Goal: Information Seeking & Learning: Check status

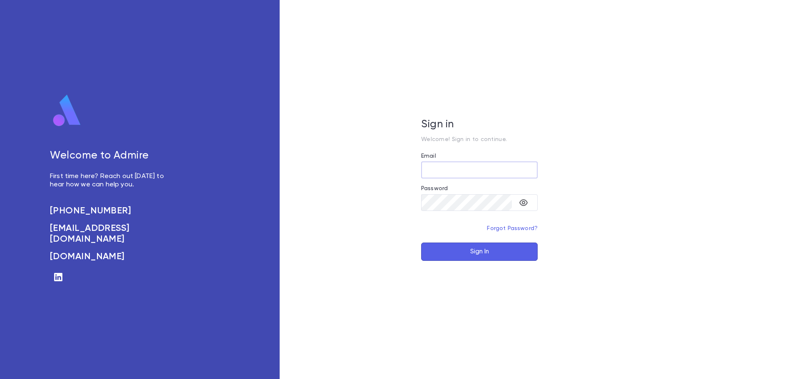
click at [456, 171] on input "Email" at bounding box center [479, 170] width 117 height 16
type input "**********"
click at [510, 254] on button "Sign In" at bounding box center [479, 252] width 117 height 18
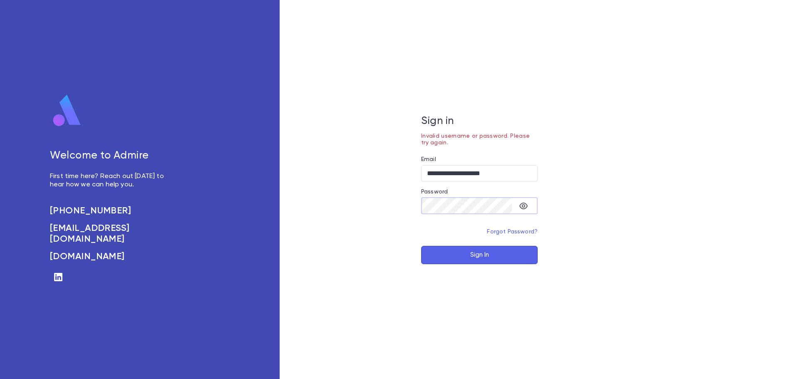
click at [420, 203] on div "**********" at bounding box center [480, 189] width 400 height 379
click at [470, 260] on button "Sign In" at bounding box center [479, 255] width 117 height 18
click at [427, 174] on input "**********" at bounding box center [479, 173] width 117 height 16
click at [523, 206] on icon "toggle password visibility" at bounding box center [523, 206] width 8 height 7
click at [477, 254] on button "Sign In" at bounding box center [479, 255] width 117 height 18
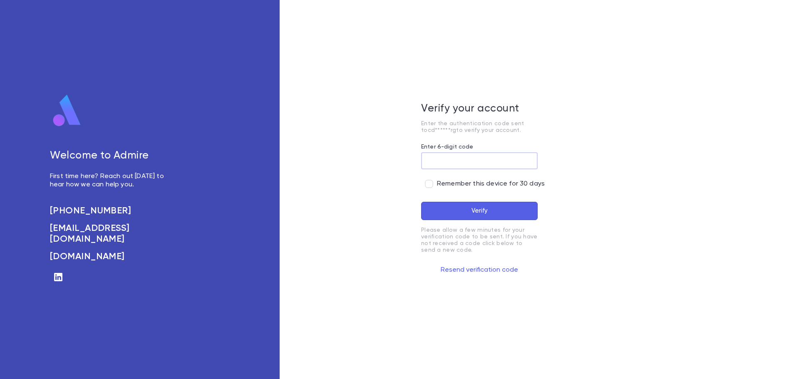
click at [443, 159] on input "Enter 6-digit code" at bounding box center [479, 161] width 117 height 16
type input "******"
click at [421, 202] on button "Verify" at bounding box center [479, 211] width 117 height 18
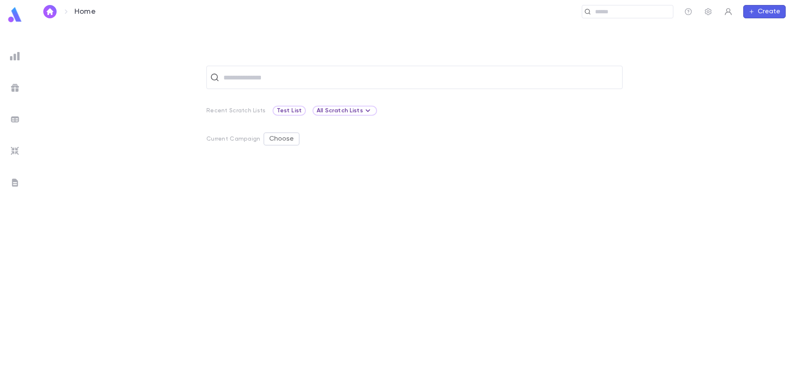
click at [729, 12] on icon "button" at bounding box center [728, 11] width 8 height 8
click at [732, 25] on link "Profile" at bounding box center [742, 27] width 37 height 13
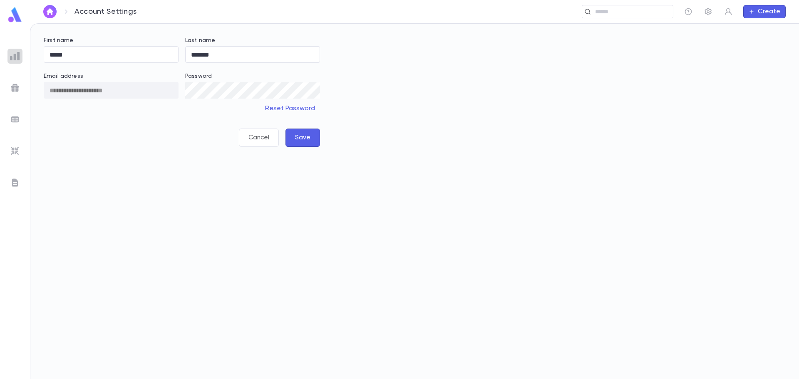
click at [18, 54] on img at bounding box center [15, 56] width 10 height 10
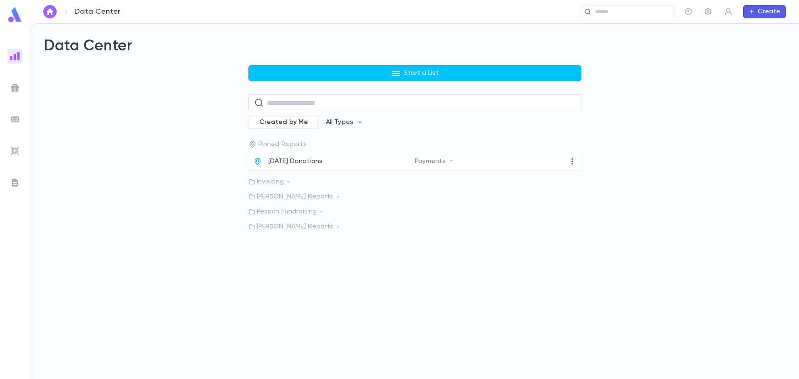
click at [335, 198] on icon at bounding box center [338, 197] width 6 height 6
click at [283, 182] on p "Invoicing" at bounding box center [415, 182] width 333 height 8
click at [320, 260] on icon at bounding box center [321, 257] width 6 height 6
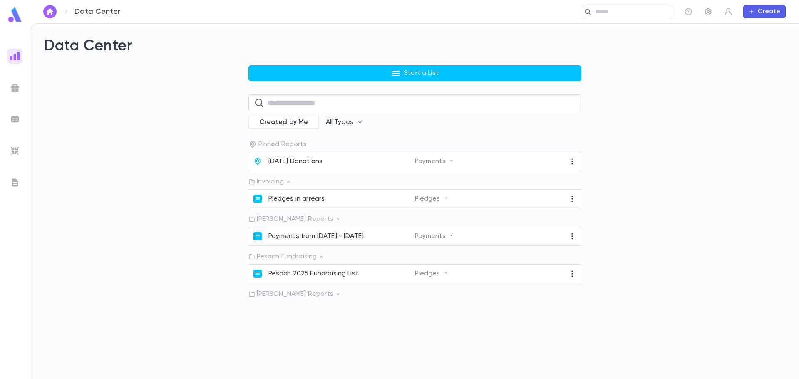
click at [329, 298] on p "[PERSON_NAME] Reports" at bounding box center [415, 294] width 333 height 8
click at [302, 351] on p "[DATE] Donations" at bounding box center [295, 349] width 55 height 8
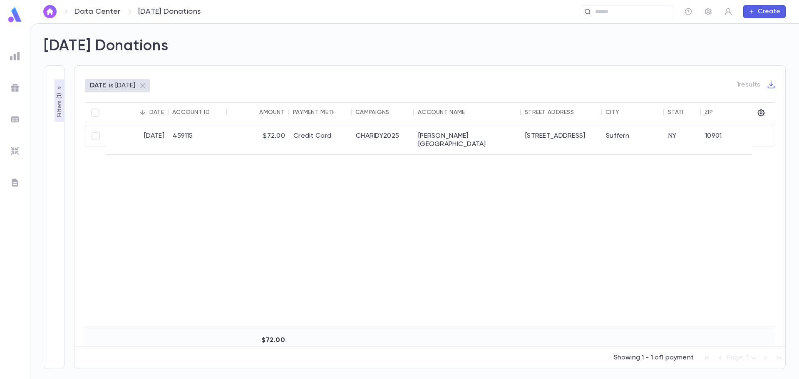
click at [60, 110] on p "Filters ( 1 )" at bounding box center [59, 104] width 8 height 26
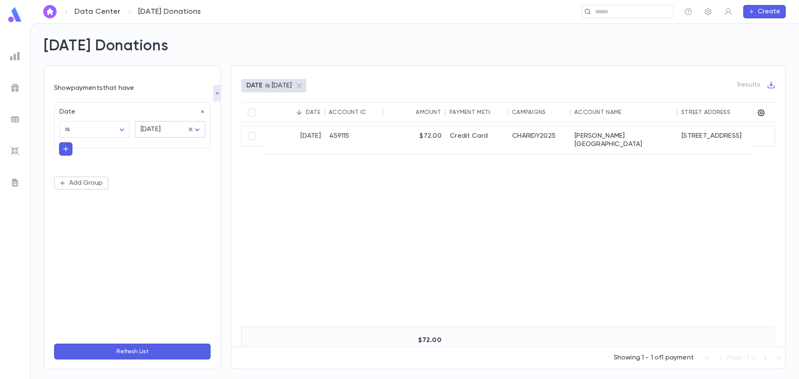
click at [200, 130] on body "Data Center [DATE] Donations ​ Create [DATE] Donations Show payments that have …" at bounding box center [399, 201] width 799 height 356
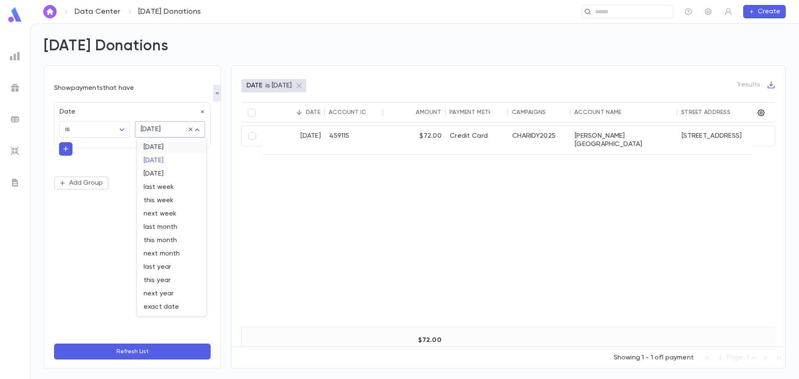
click at [180, 148] on span "[DATE]" at bounding box center [172, 147] width 56 height 8
type input "*****"
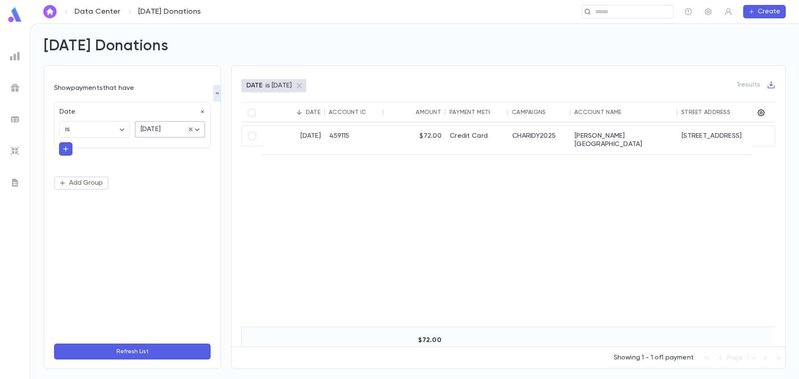
click at [136, 349] on button "Refresh List" at bounding box center [132, 352] width 157 height 16
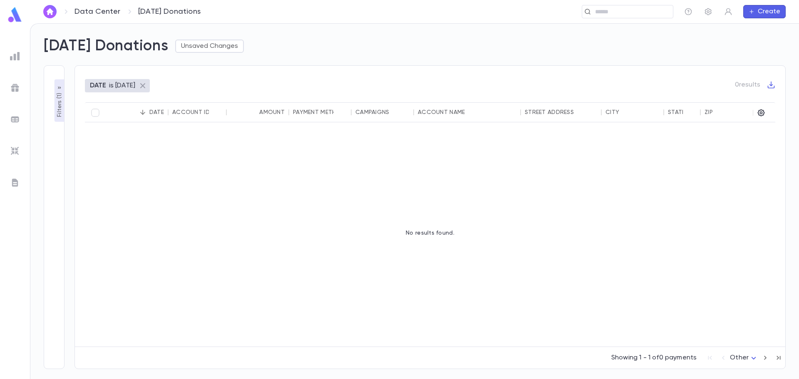
click at [144, 86] on icon at bounding box center [143, 86] width 10 height 10
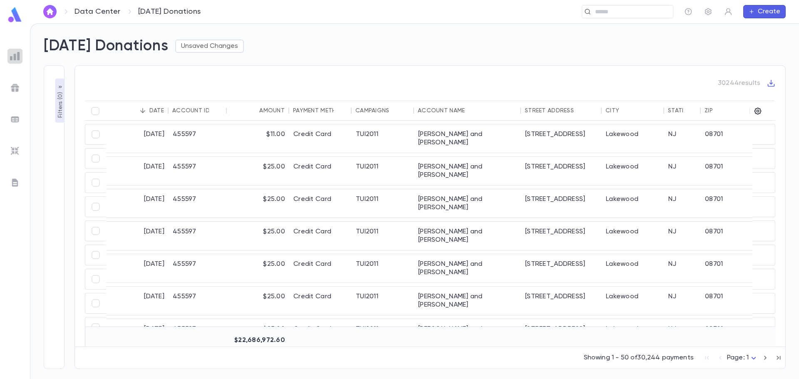
click at [16, 56] on img at bounding box center [15, 56] width 10 height 10
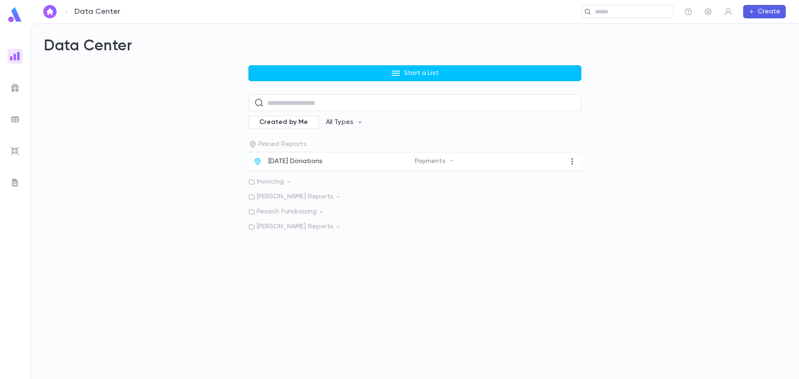
click at [13, 89] on img at bounding box center [15, 88] width 10 height 10
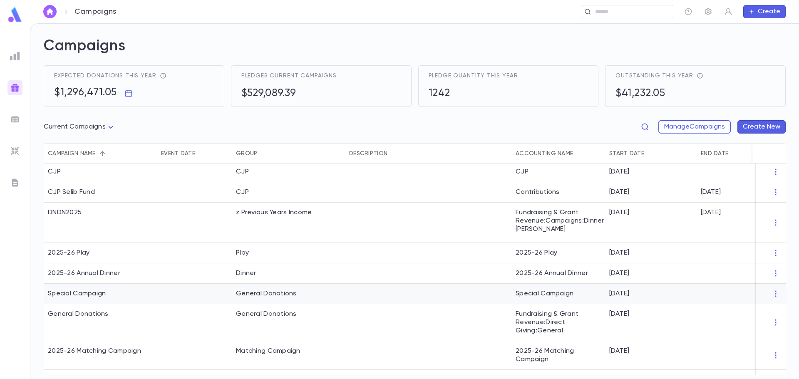
scroll to position [42, 0]
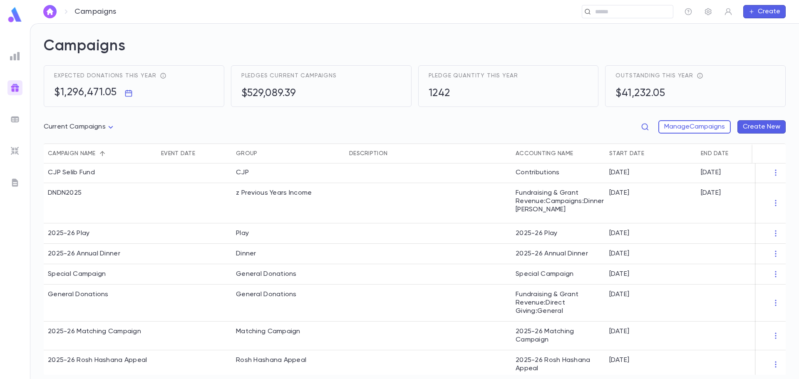
click at [19, 115] on img at bounding box center [15, 119] width 10 height 10
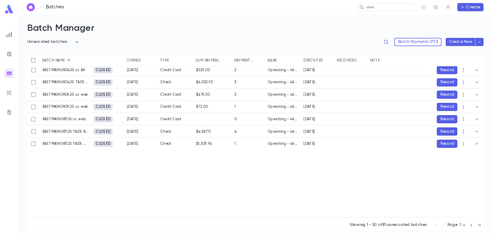
scroll to position [860, 0]
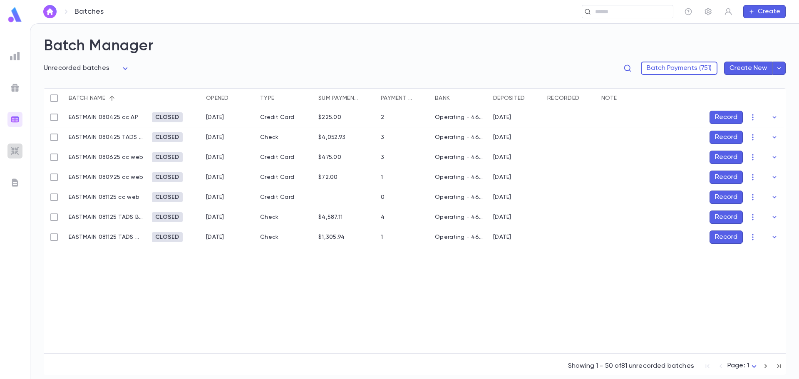
click at [14, 149] on img at bounding box center [15, 151] width 10 height 10
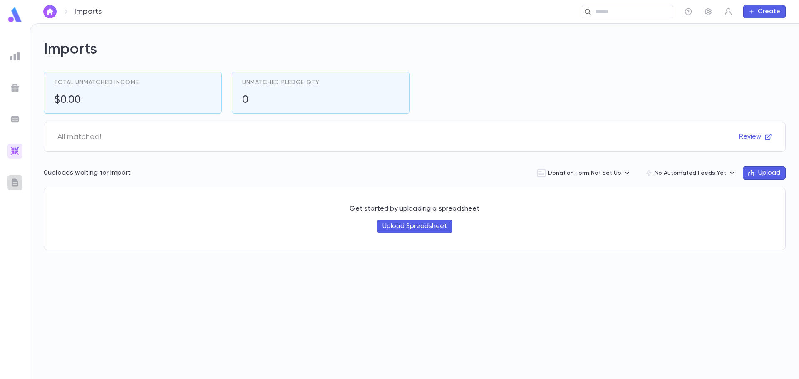
click at [16, 184] on img at bounding box center [15, 183] width 10 height 10
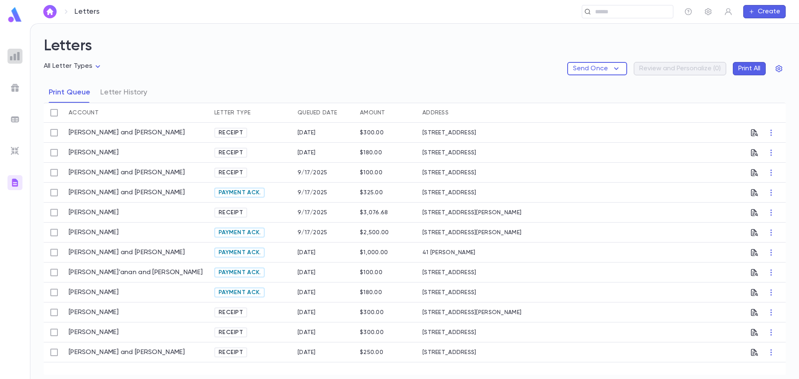
click at [20, 60] on div at bounding box center [14, 56] width 15 height 15
